Goal: Transaction & Acquisition: Subscribe to service/newsletter

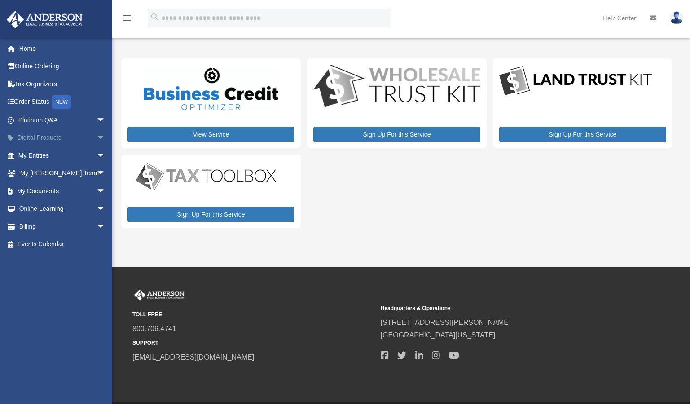
click at [97, 139] on span "arrow_drop_down" at bounding box center [106, 138] width 18 height 18
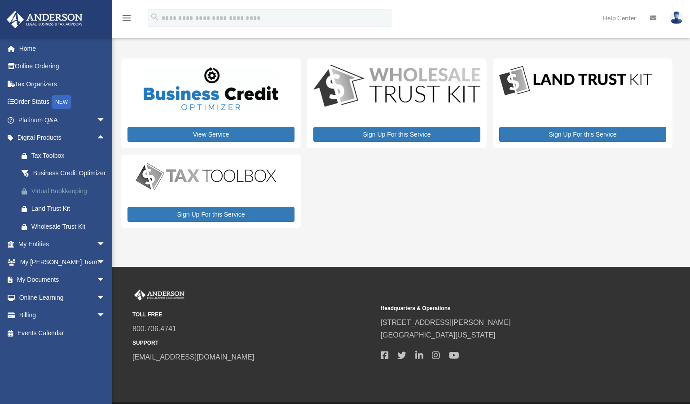
click at [45, 197] on div "Virtual Bookkeeping" at bounding box center [69, 190] width 76 height 11
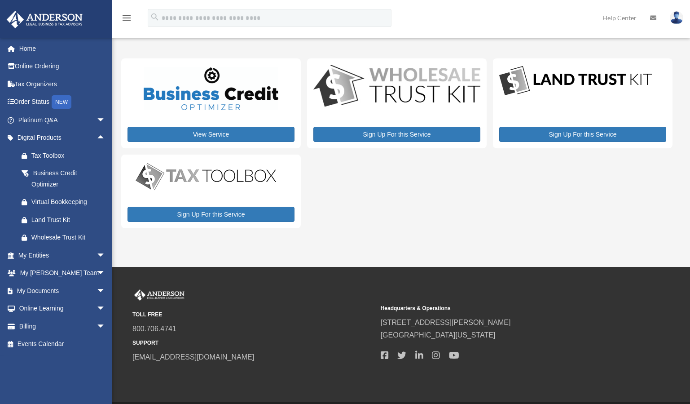
click at [432, 84] on img at bounding box center [396, 87] width 167 height 44
click at [414, 140] on link "Sign Up For this Service" at bounding box center [396, 134] width 167 height 15
click at [44, 367] on div "adrian@goldbridgeinc.com Sign Out adrian@goldbridgeinc.com Home Online Ordering…" at bounding box center [59, 205] width 119 height 336
click at [25, 48] on link "Home" at bounding box center [62, 49] width 113 height 18
